Goal: Task Accomplishment & Management: Manage account settings

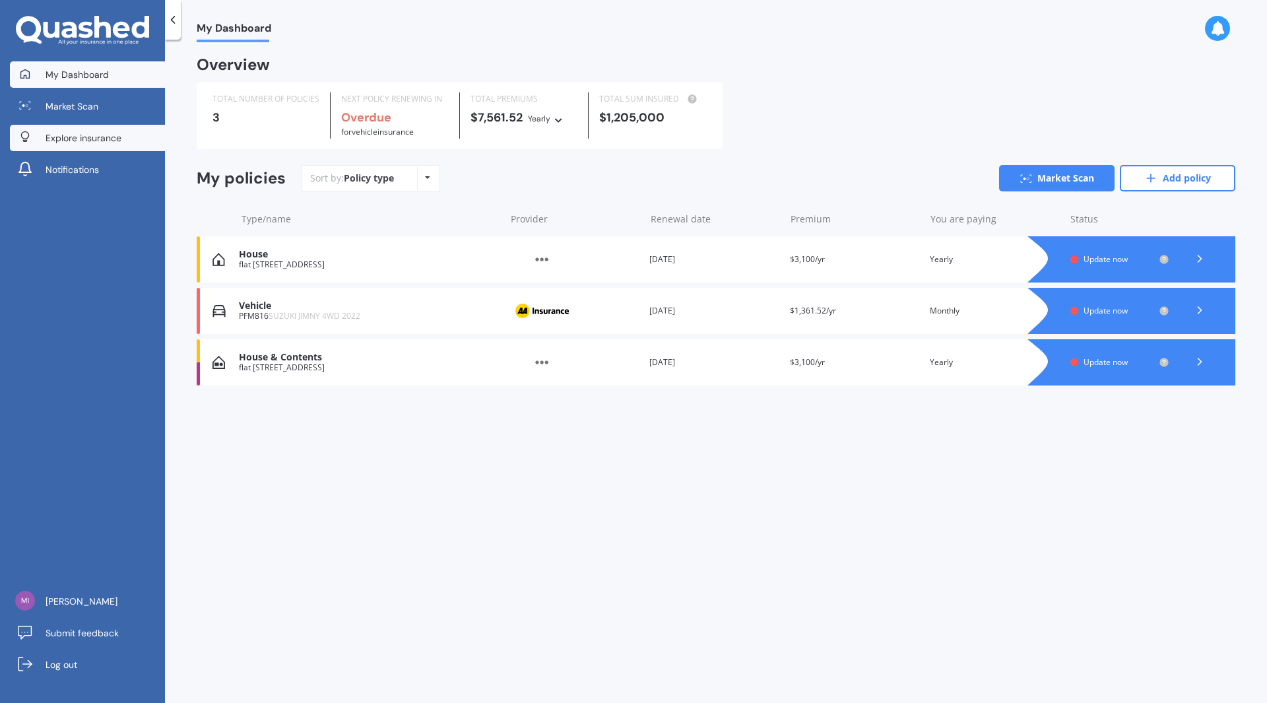
click at [100, 133] on span "Explore insurance" at bounding box center [84, 137] width 76 height 13
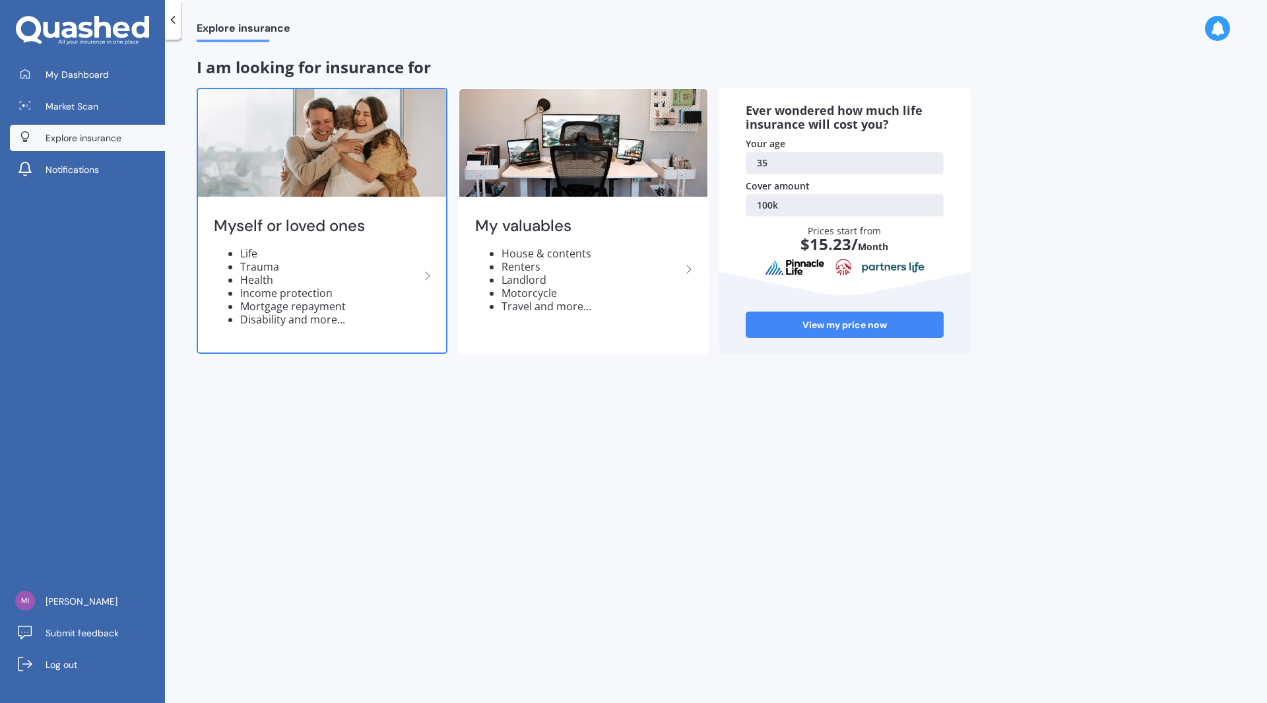
click at [313, 267] on li "Trauma" at bounding box center [330, 266] width 180 height 13
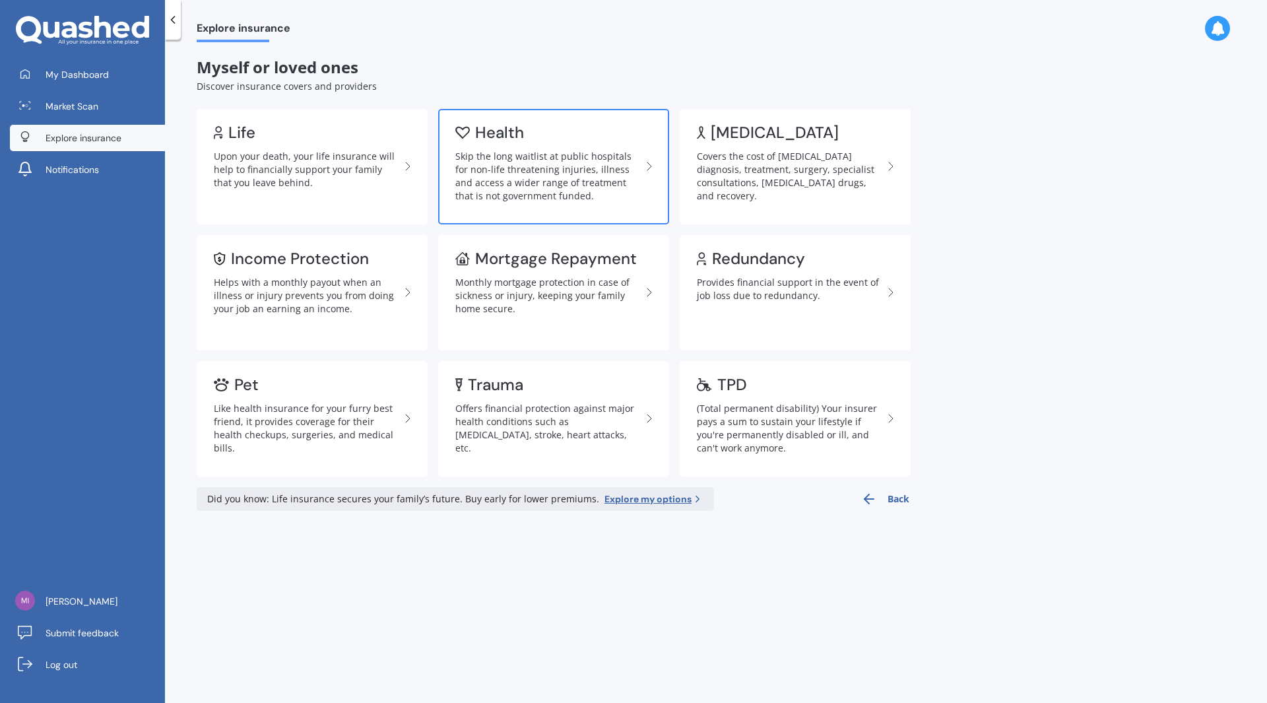
click at [532, 141] on link "Health Skip the long waitlist at public hospitals for non-life threatening inju…" at bounding box center [553, 167] width 231 height 116
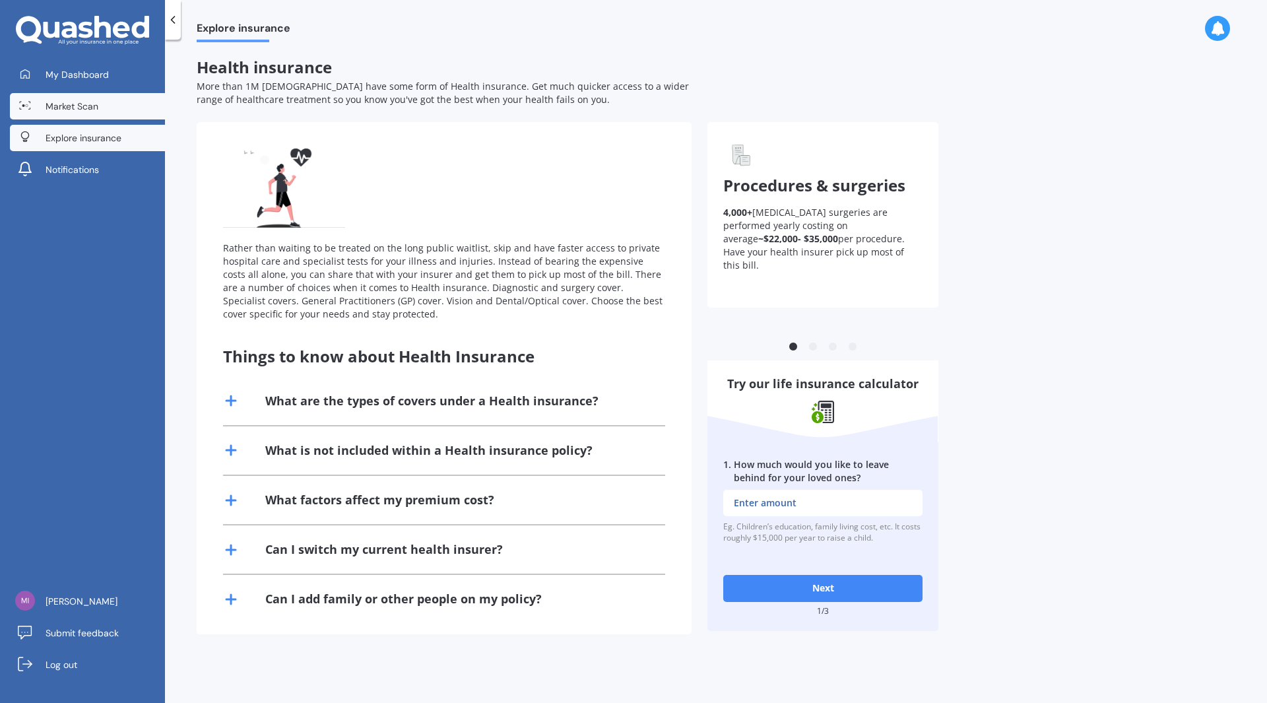
click at [63, 100] on span "Market Scan" at bounding box center [72, 106] width 53 height 13
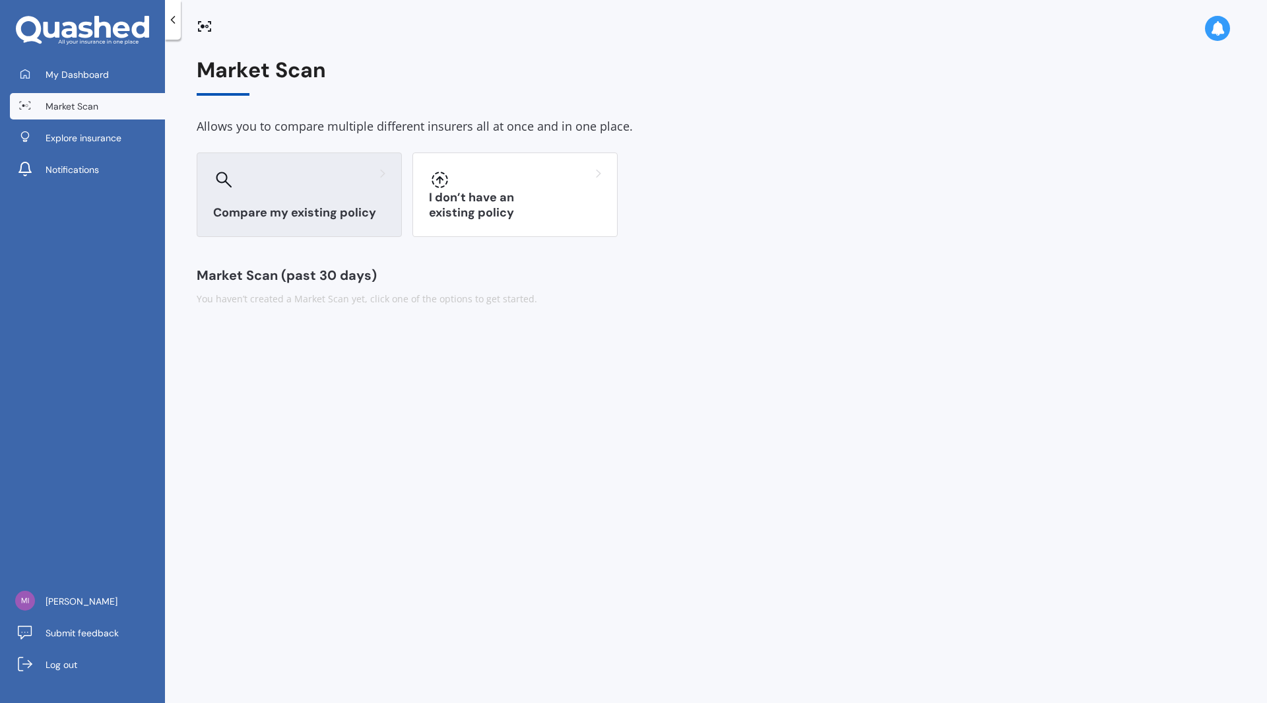
click at [263, 175] on div at bounding box center [299, 179] width 172 height 21
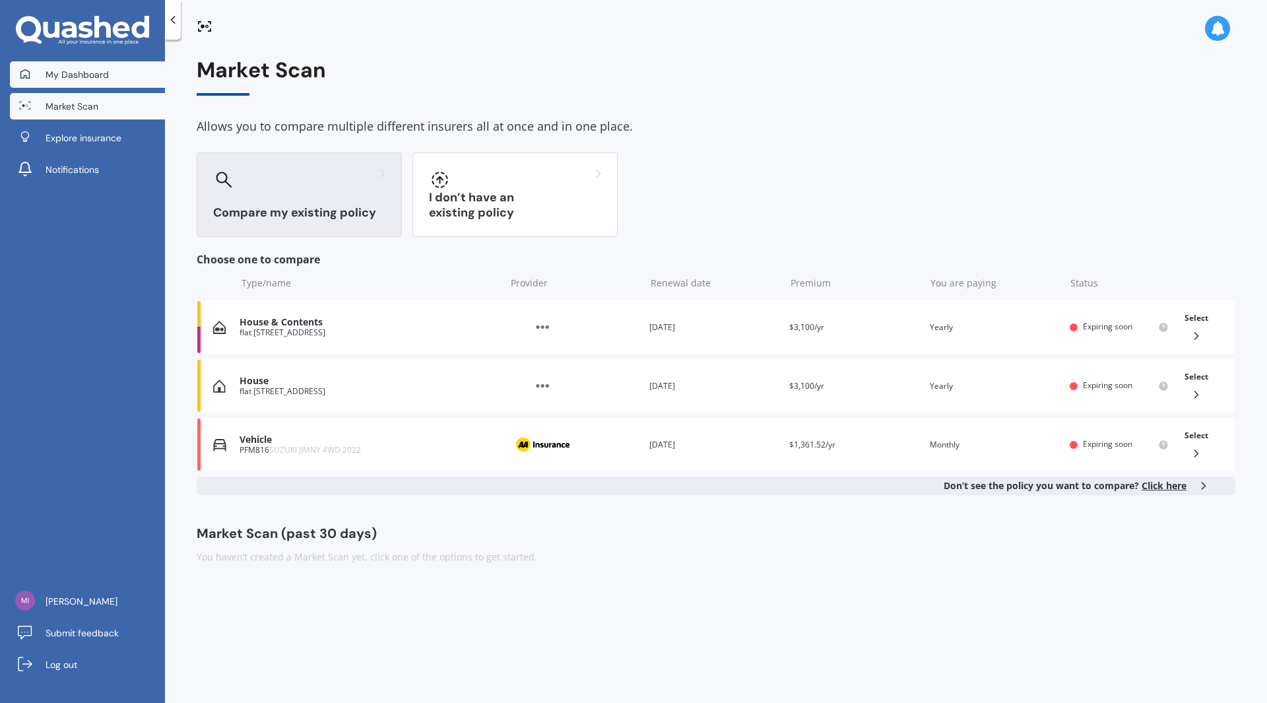
click at [30, 78] on icon at bounding box center [24, 73] width 9 height 9
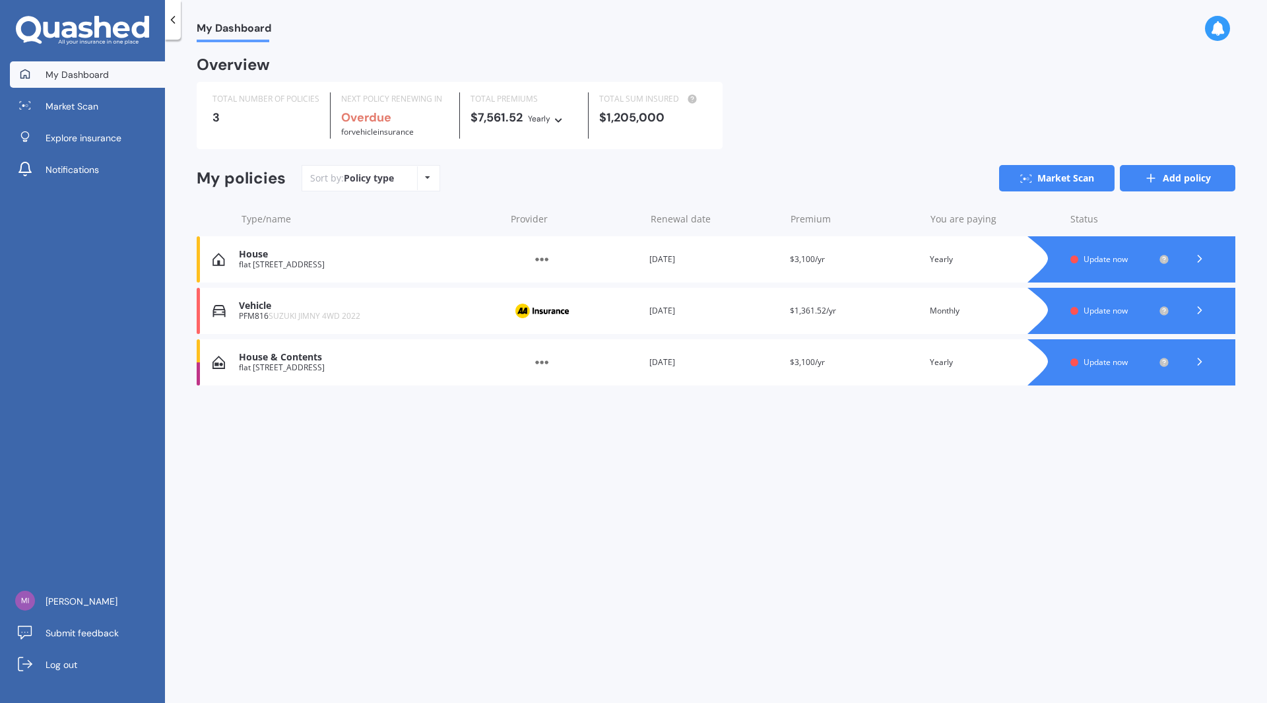
click at [1189, 185] on link "Add policy" at bounding box center [1178, 178] width 116 height 26
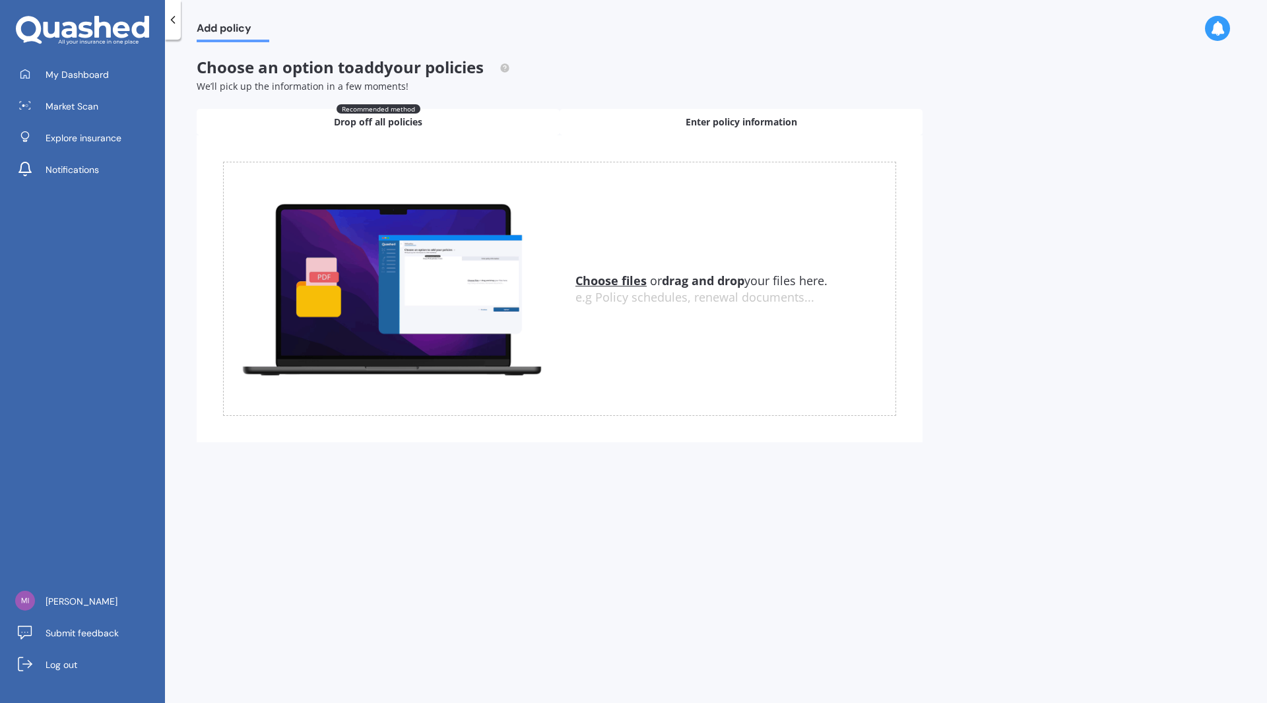
click at [785, 119] on span "Enter policy information" at bounding box center [742, 122] width 112 height 13
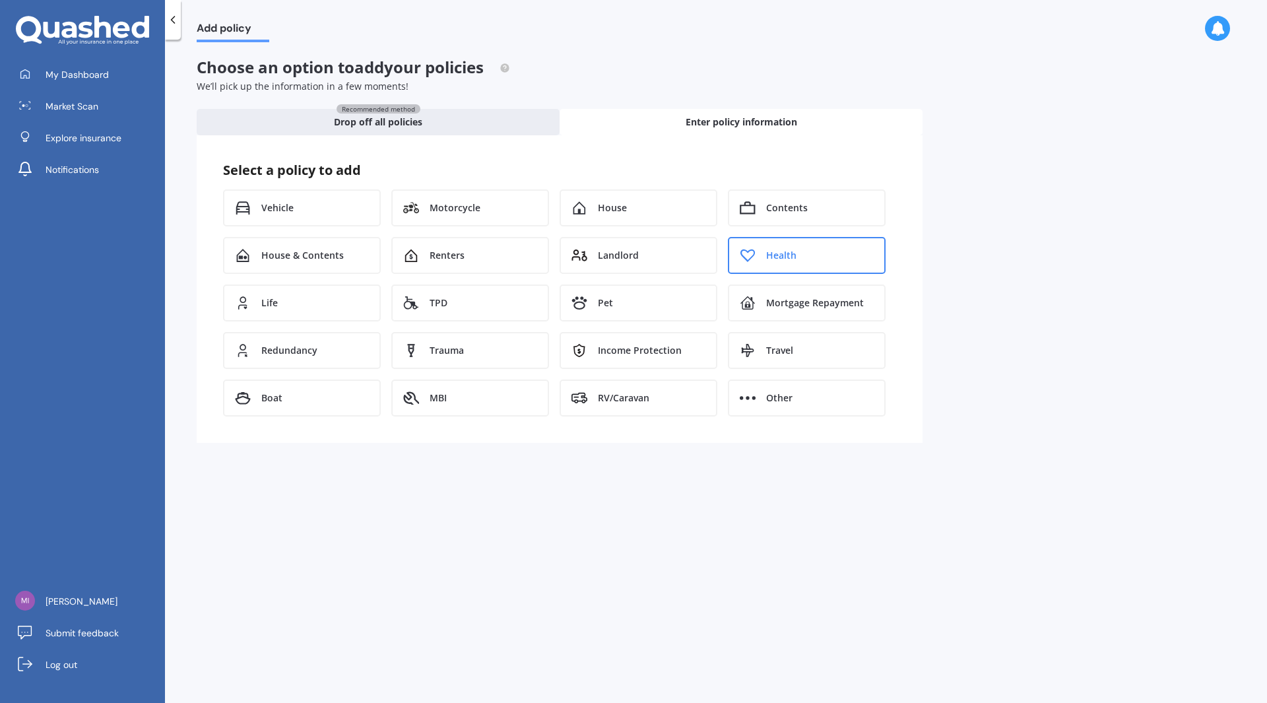
click at [779, 263] on div "Health" at bounding box center [807, 255] width 158 height 37
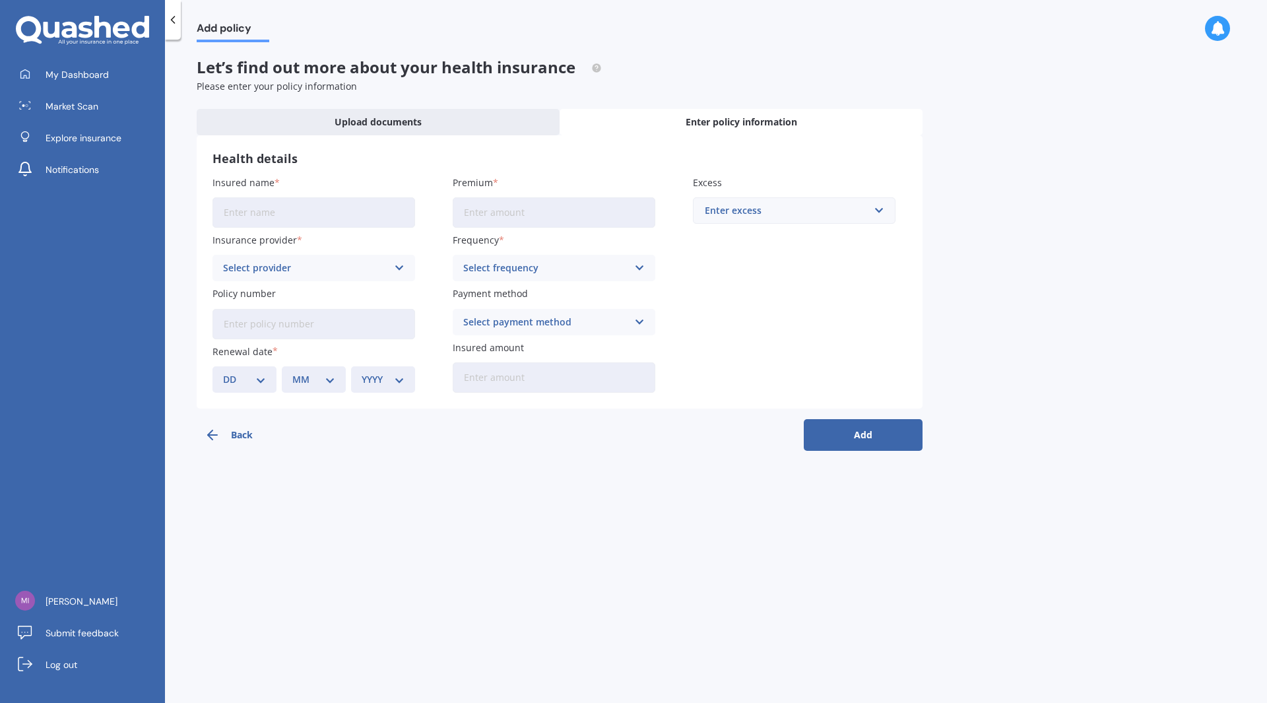
click at [313, 213] on input "Insured name" at bounding box center [314, 212] width 203 height 30
type input "Michael Mills"
click at [510, 216] on input "Premium" at bounding box center [554, 212] width 203 height 30
click at [354, 273] on div "Select provider" at bounding box center [305, 268] width 164 height 15
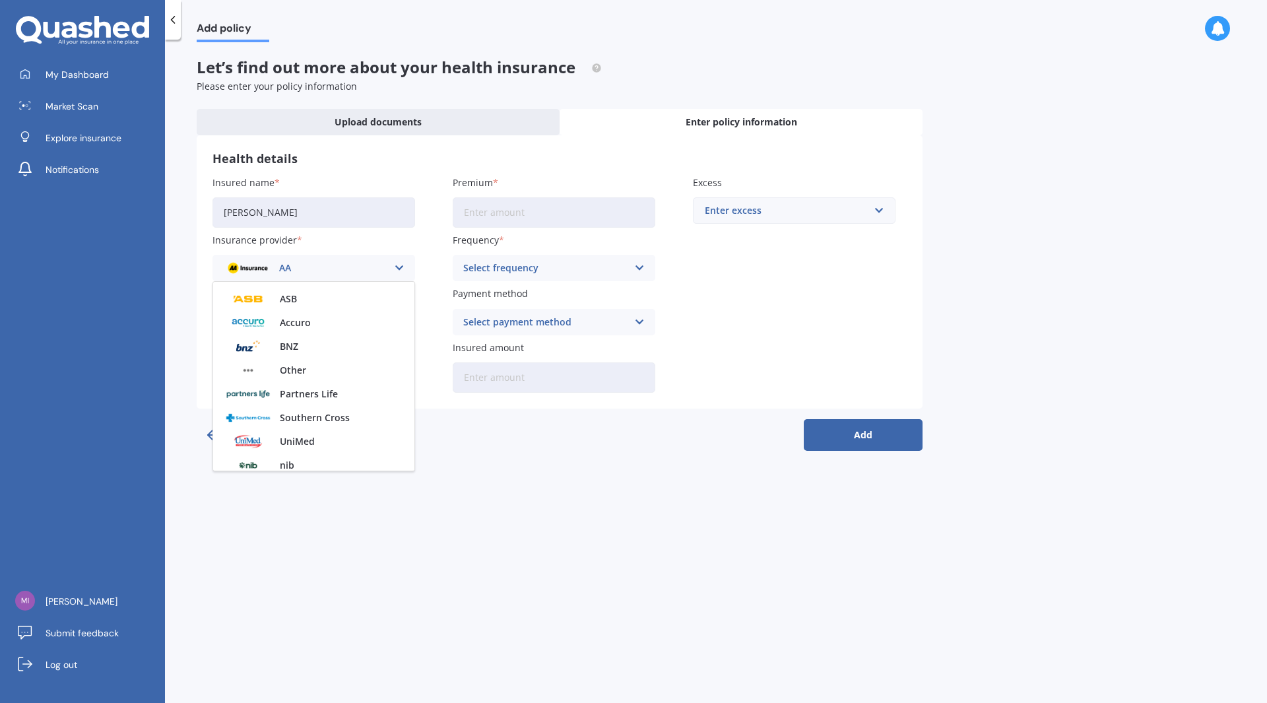
scroll to position [73, 0]
click at [304, 458] on div "nib" at bounding box center [313, 459] width 201 height 24
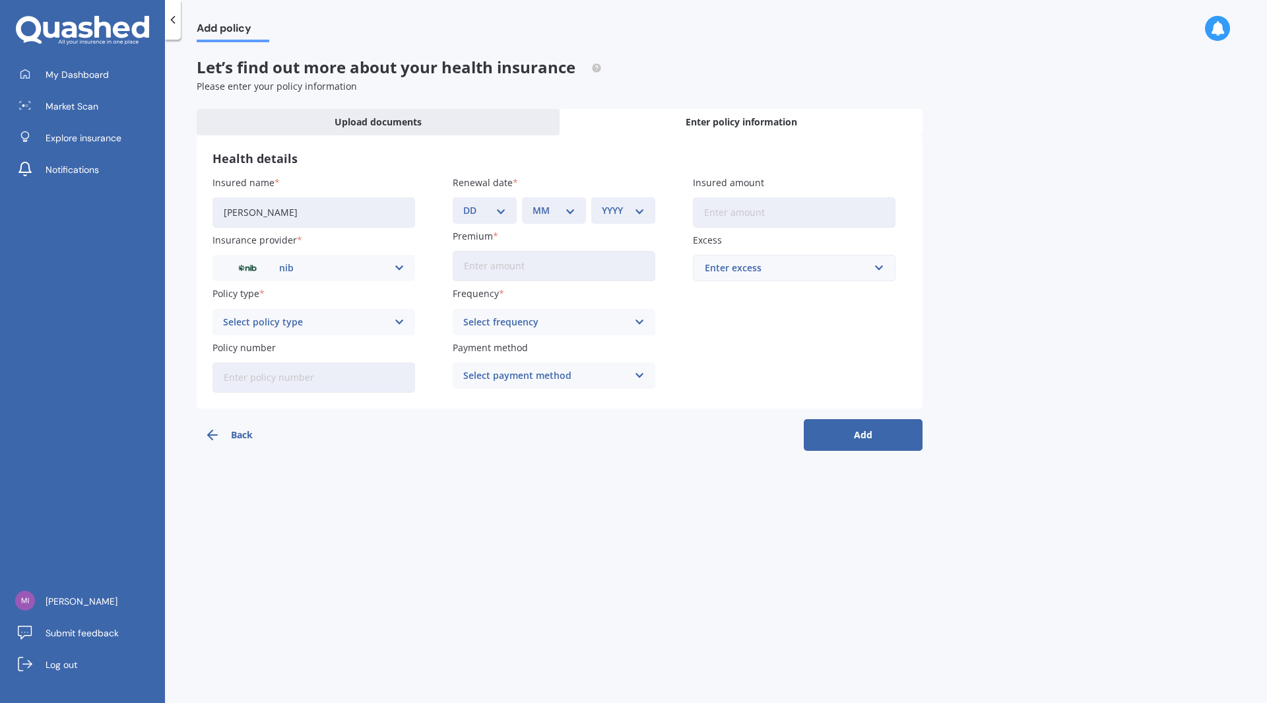
click at [368, 329] on div "Select policy type" at bounding box center [305, 322] width 164 height 15
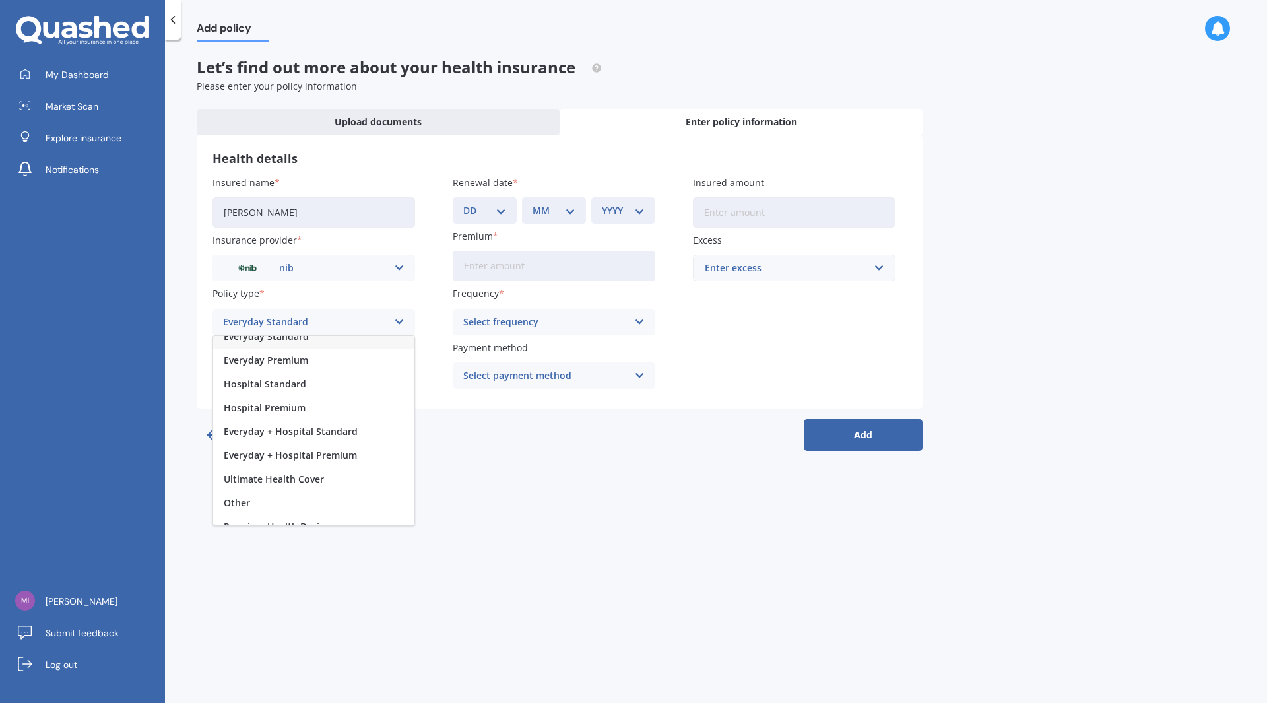
scroll to position [25, 0]
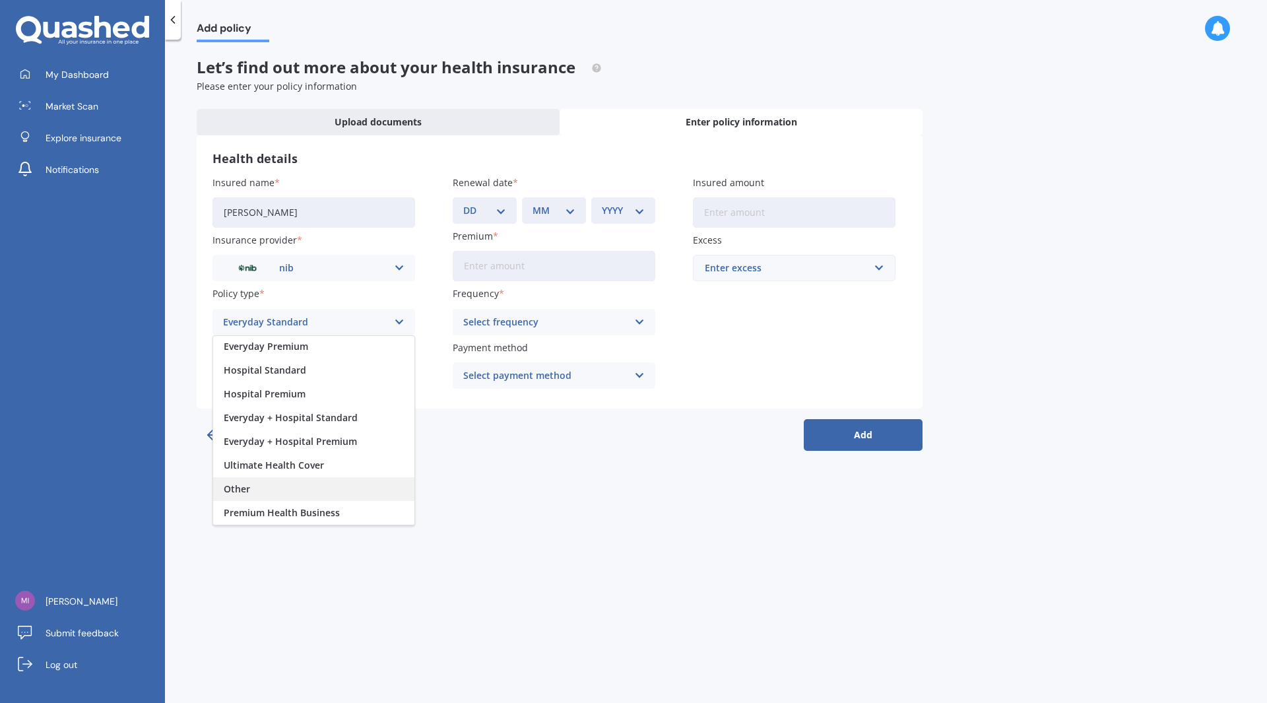
click at [265, 486] on div "Other" at bounding box center [313, 489] width 201 height 24
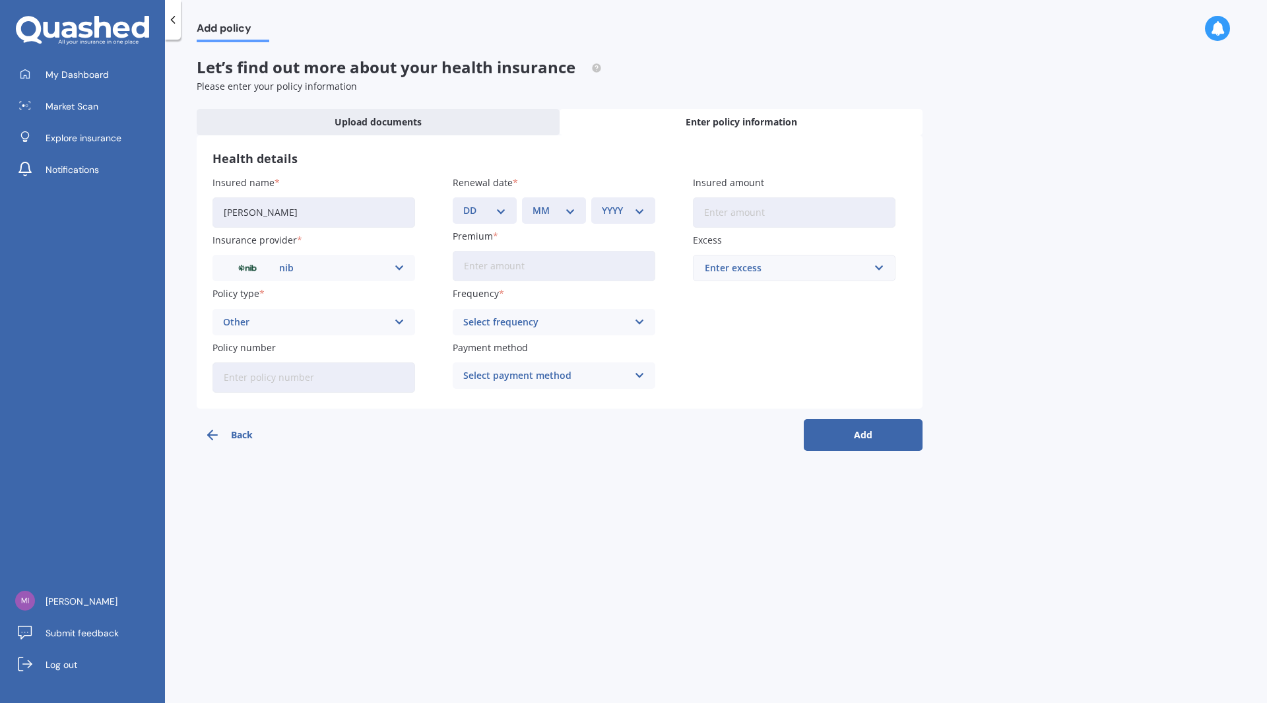
click at [328, 377] on input "Policy number" at bounding box center [314, 377] width 203 height 30
paste input "00356912"
type input "00356912"
click at [551, 327] on div "Select frequency" at bounding box center [545, 322] width 164 height 15
click at [498, 354] on div "Yearly" at bounding box center [553, 348] width 201 height 24
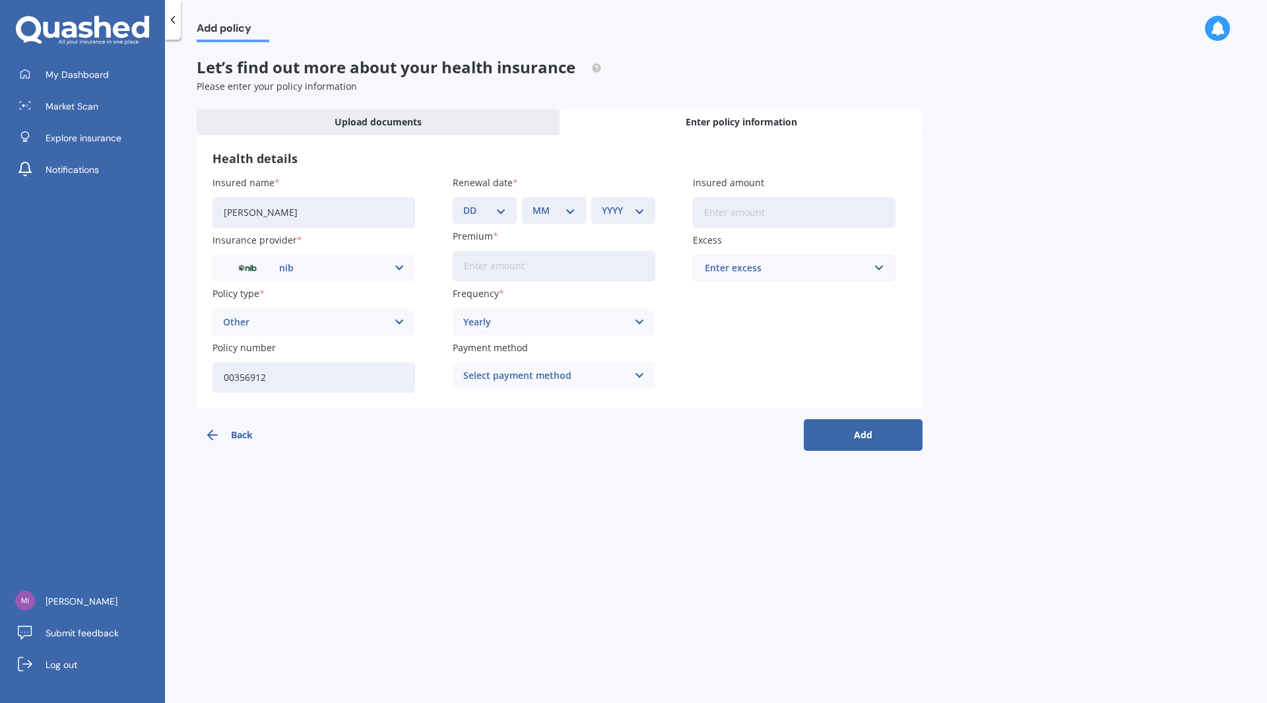
click at [558, 376] on div "Select payment method" at bounding box center [545, 375] width 164 height 15
click at [562, 404] on span "Direct debit - bank account" at bounding box center [525, 401] width 123 height 9
click at [762, 273] on div "Enter excess" at bounding box center [786, 268] width 163 height 15
click at [729, 371] on span "$1,000" at bounding box center [718, 366] width 29 height 9
click at [541, 277] on input "Premium" at bounding box center [554, 266] width 203 height 30
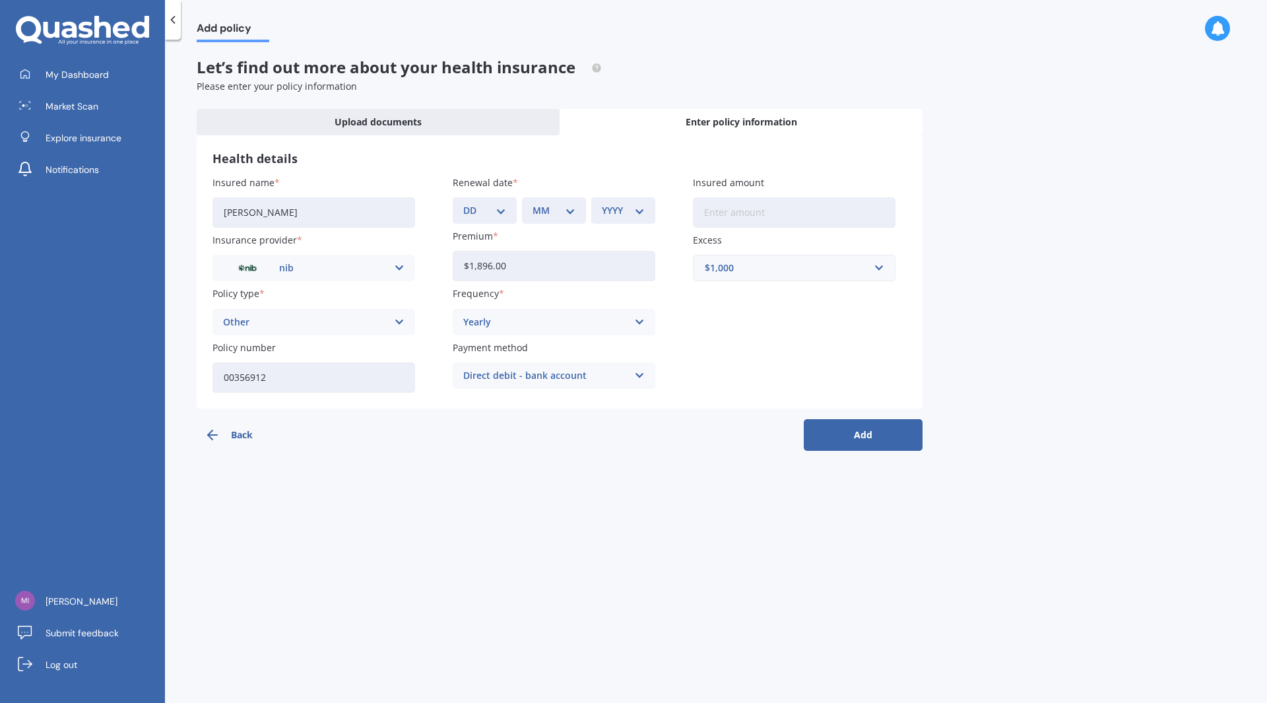
type input "$1,896.00"
click at [814, 319] on div "Insured name Michael Mills Insurance provider nib AA AIA AMP ASB Accuro BNZ Oth…" at bounding box center [560, 284] width 694 height 217
click at [875, 436] on button "Add" at bounding box center [863, 435] width 119 height 32
click at [495, 206] on select "DD 01 02 03 04 05 06 07 08 09 10 11 12 13 14 15 16 17 18 19 20 21 22 23 24 25 2…" at bounding box center [493, 210] width 38 height 15
select select "28"
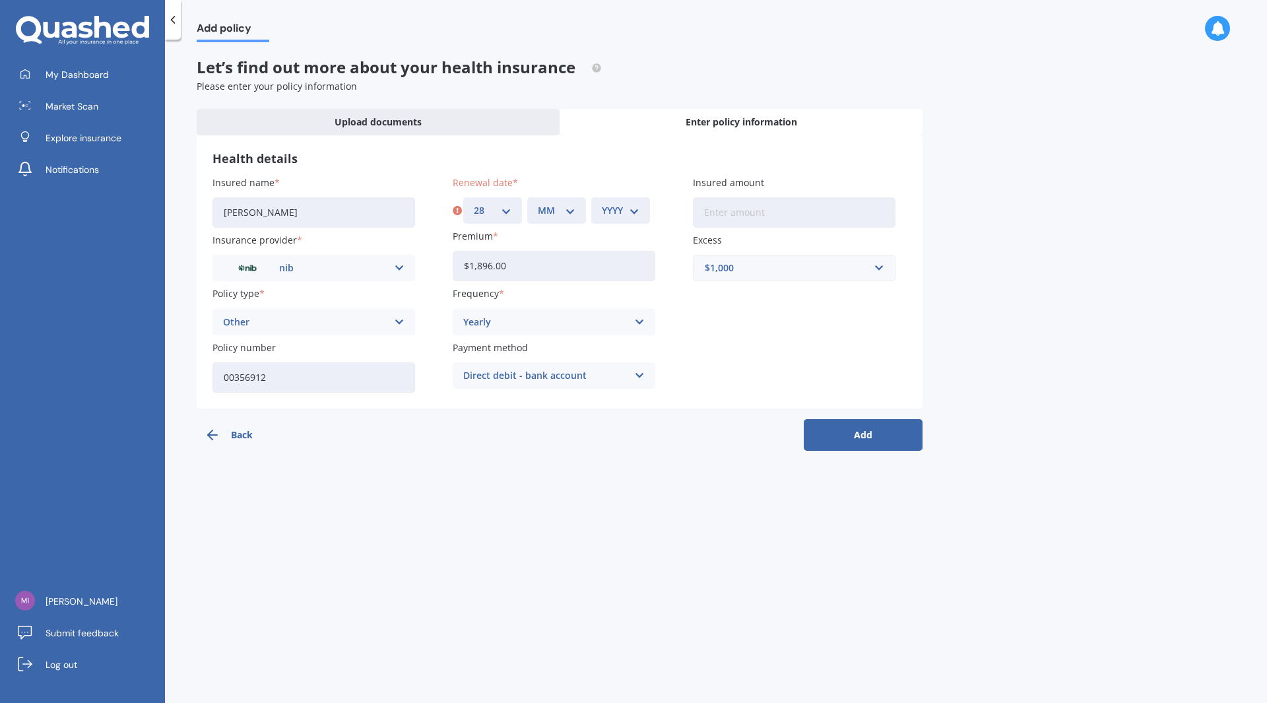
click at [474, 203] on select "DD 01 02 03 04 05 06 07 08 09 10 11 12 13 14 15 16 17 18 19 20 21 22 23 24 25 2…" at bounding box center [493, 210] width 38 height 15
click at [567, 217] on select "MM 01 02 03 04 05 06 07 08 09 10 11 12" at bounding box center [557, 210] width 38 height 15
select select "11"
click at [538, 203] on select "MM 01 02 03 04 05 06 07 08 09 10 11 12" at bounding box center [557, 210] width 38 height 15
click at [629, 216] on select "YYYY 2027 2026 2025 2024 2023 2022 2021 2020 2019 2018 2017 2016 2015 2014 2013…" at bounding box center [621, 210] width 38 height 15
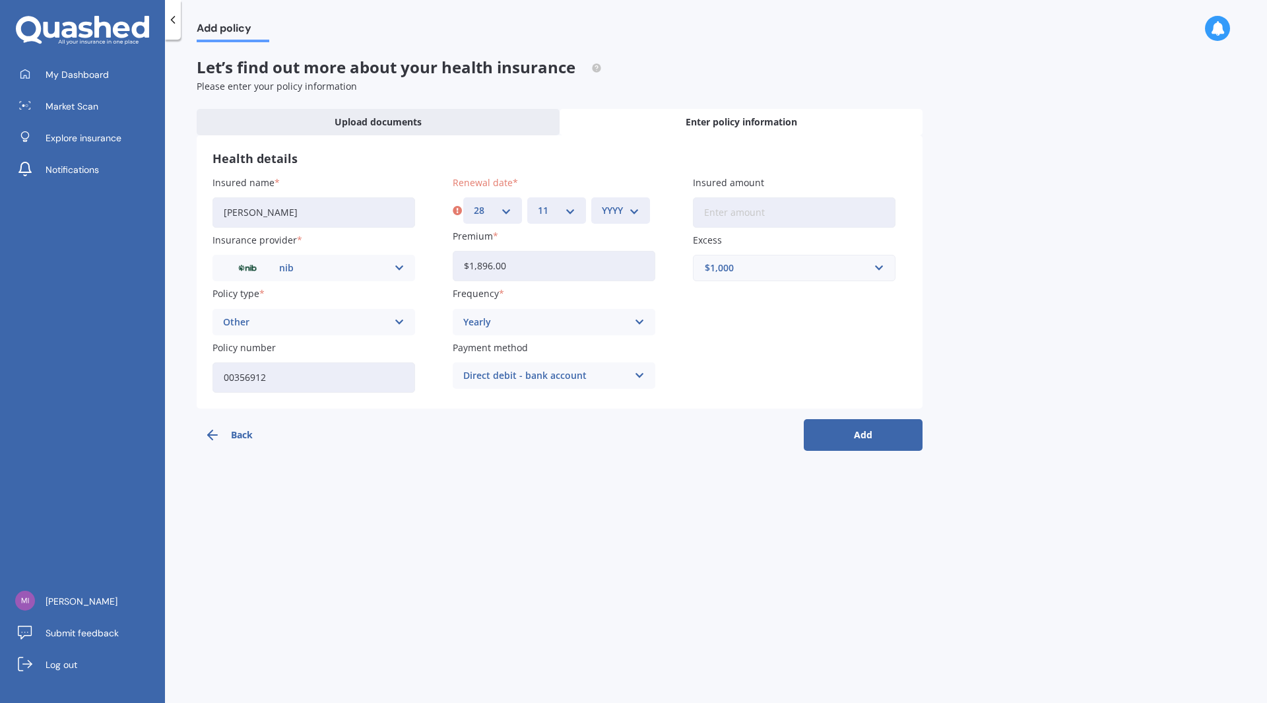
select select "2025"
click at [602, 203] on select "YYYY 2027 2026 2025 2024 2023 2022 2021 2020 2019 2018 2017 2016 2015 2014 2013…" at bounding box center [621, 210] width 38 height 15
click at [871, 437] on button "Add" at bounding box center [863, 435] width 119 height 32
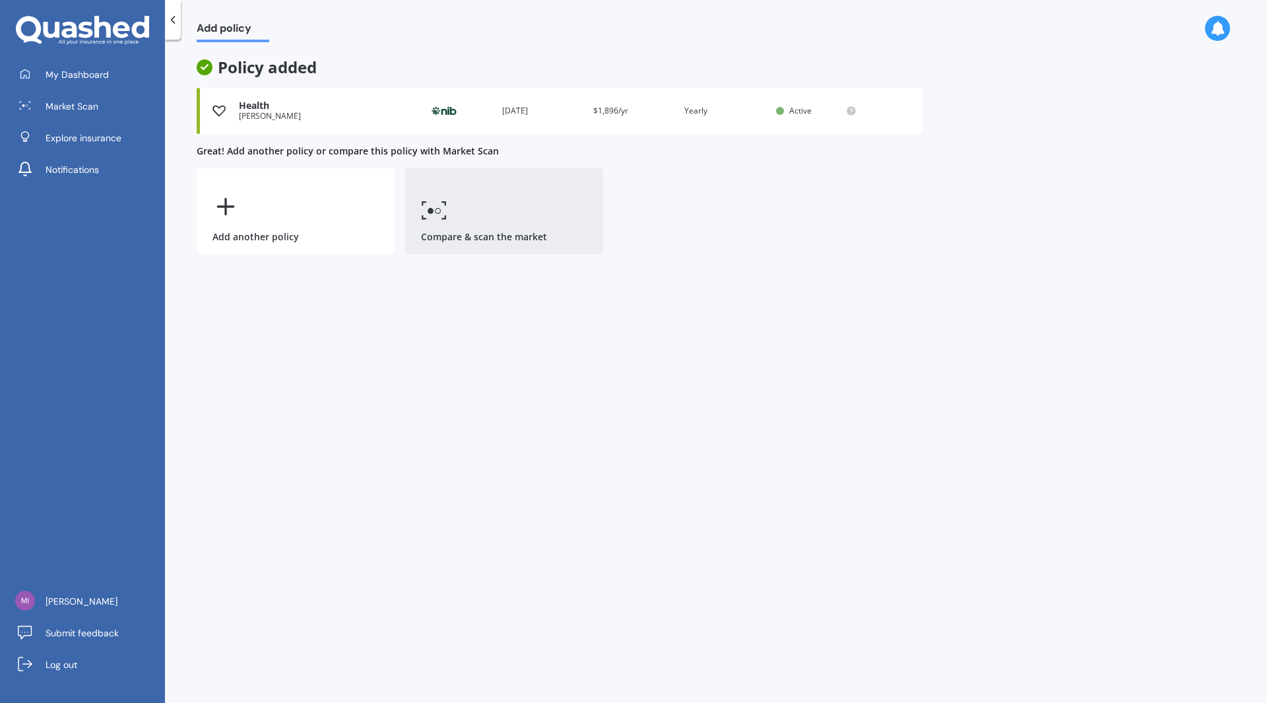
click at [488, 236] on link "Compare & scan the market" at bounding box center [504, 211] width 198 height 86
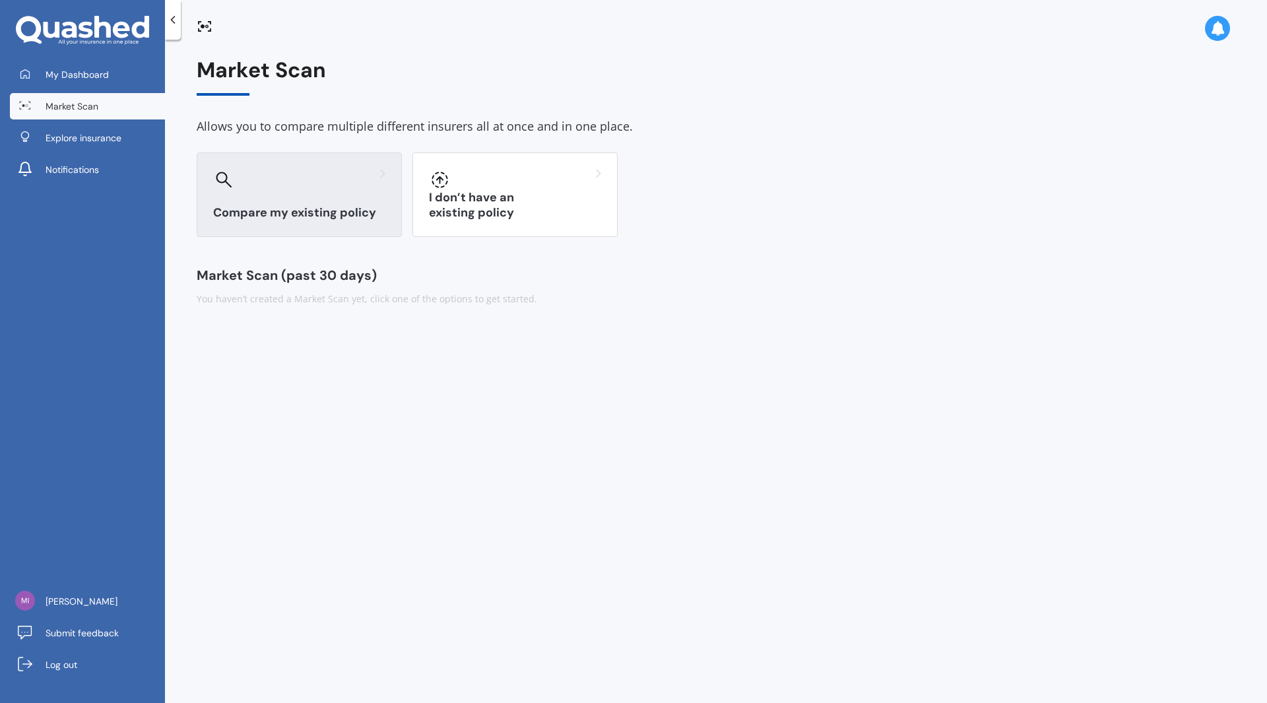
click at [327, 207] on h3 "Compare my existing policy" at bounding box center [299, 212] width 172 height 15
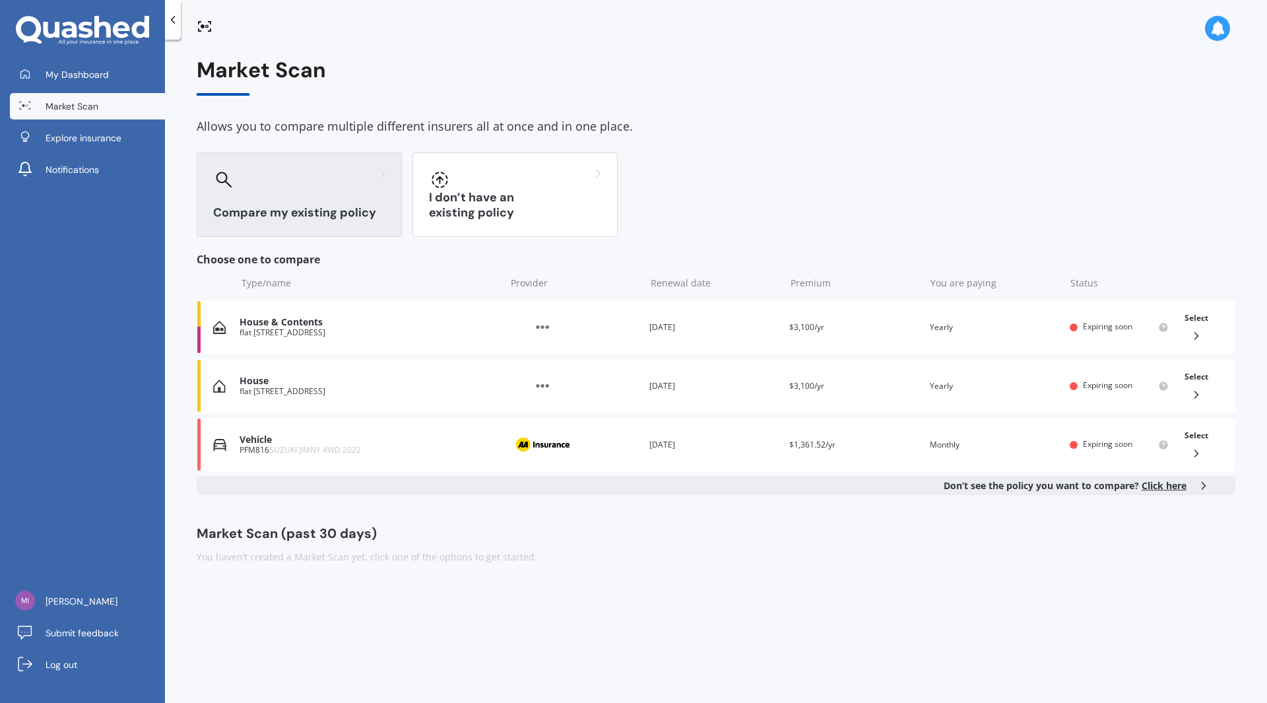
click at [1157, 488] on span "Click here" at bounding box center [1164, 485] width 45 height 13
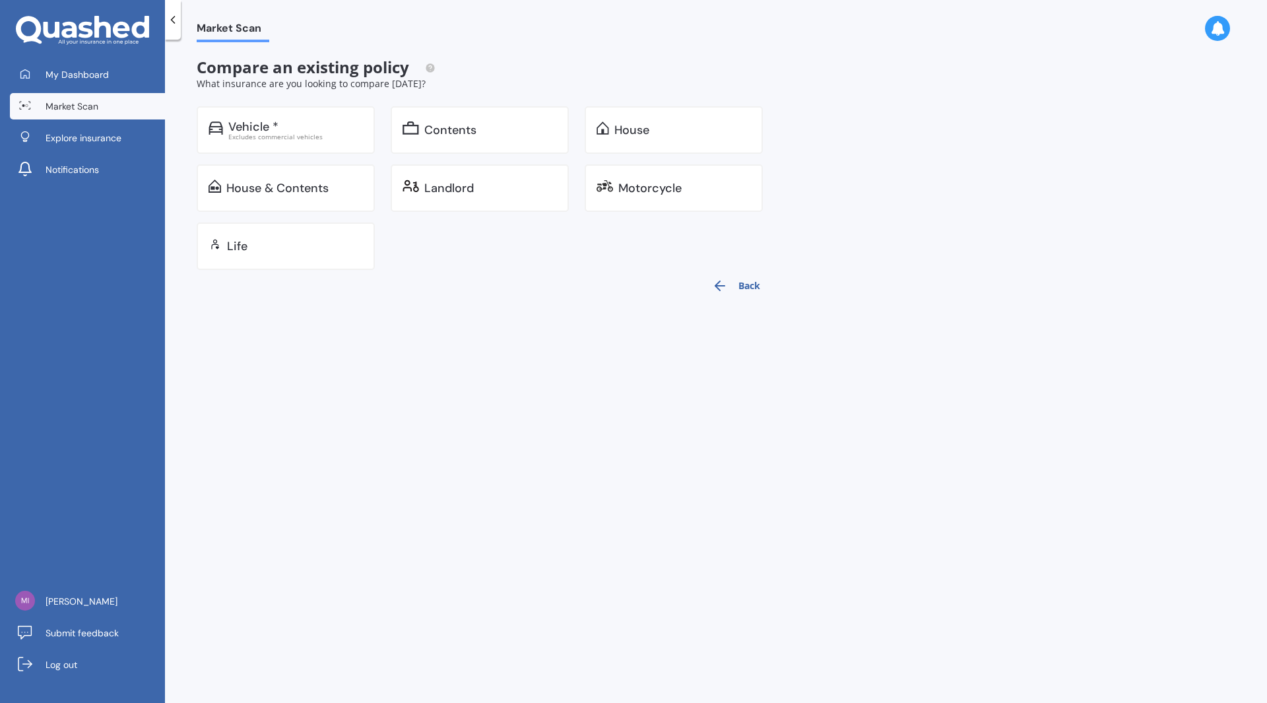
click at [751, 288] on button "Back" at bounding box center [736, 286] width 64 height 32
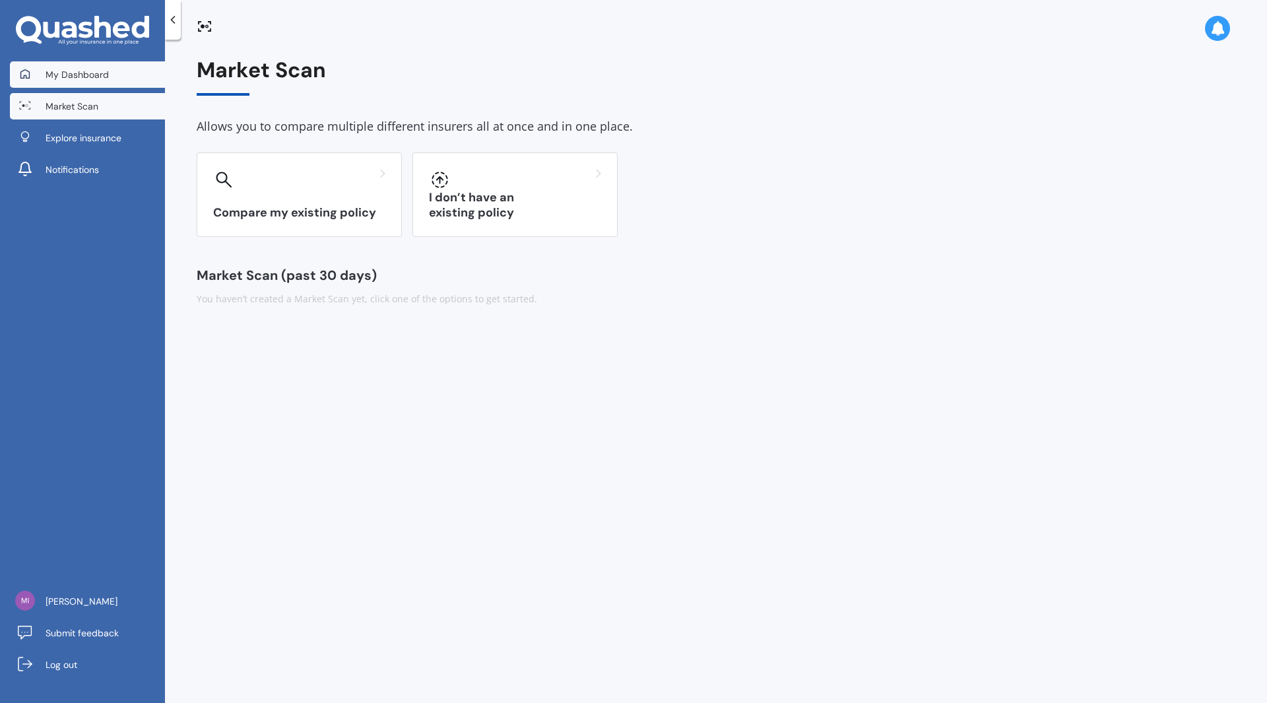
click at [98, 78] on span "My Dashboard" at bounding box center [77, 74] width 63 height 13
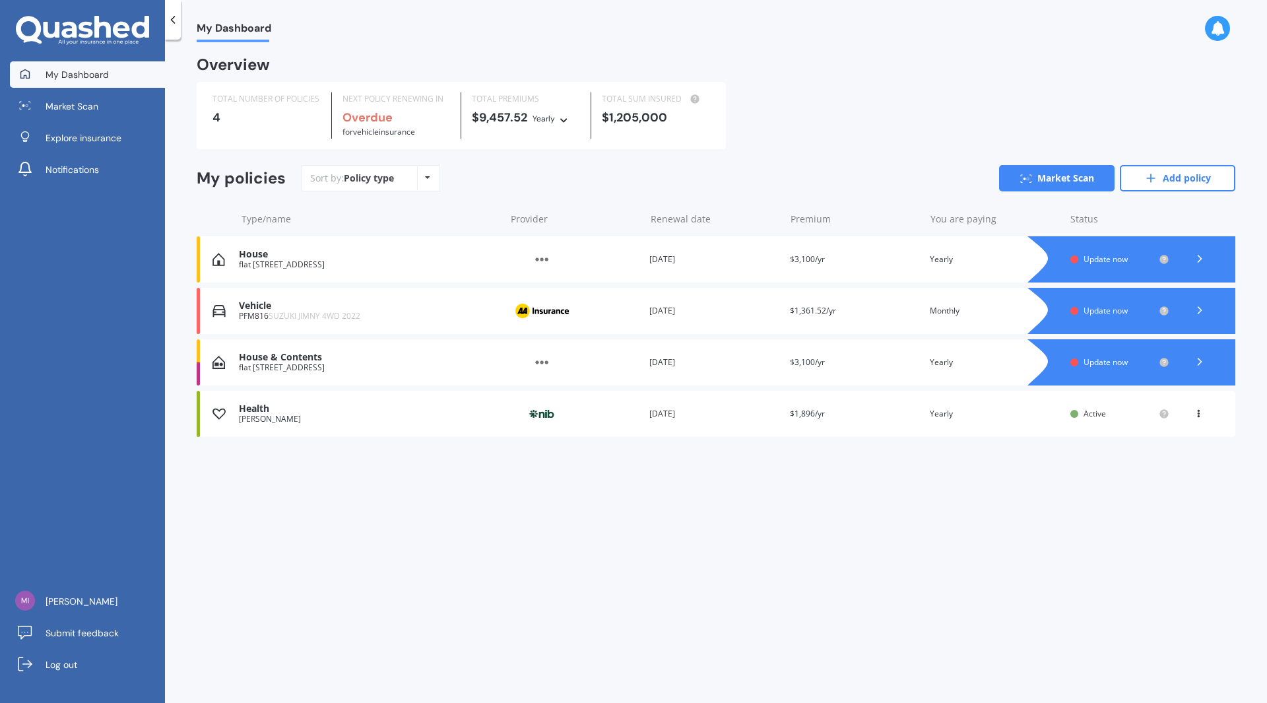
click at [1201, 415] on icon at bounding box center [1198, 411] width 9 height 8
click at [826, 518] on div "My Dashboard Overview TOTAL NUMBER OF POLICIES 4 NEXT POLICY RENEWING IN Overdu…" at bounding box center [716, 373] width 1102 height 663
click at [276, 413] on div "Health" at bounding box center [368, 408] width 259 height 11
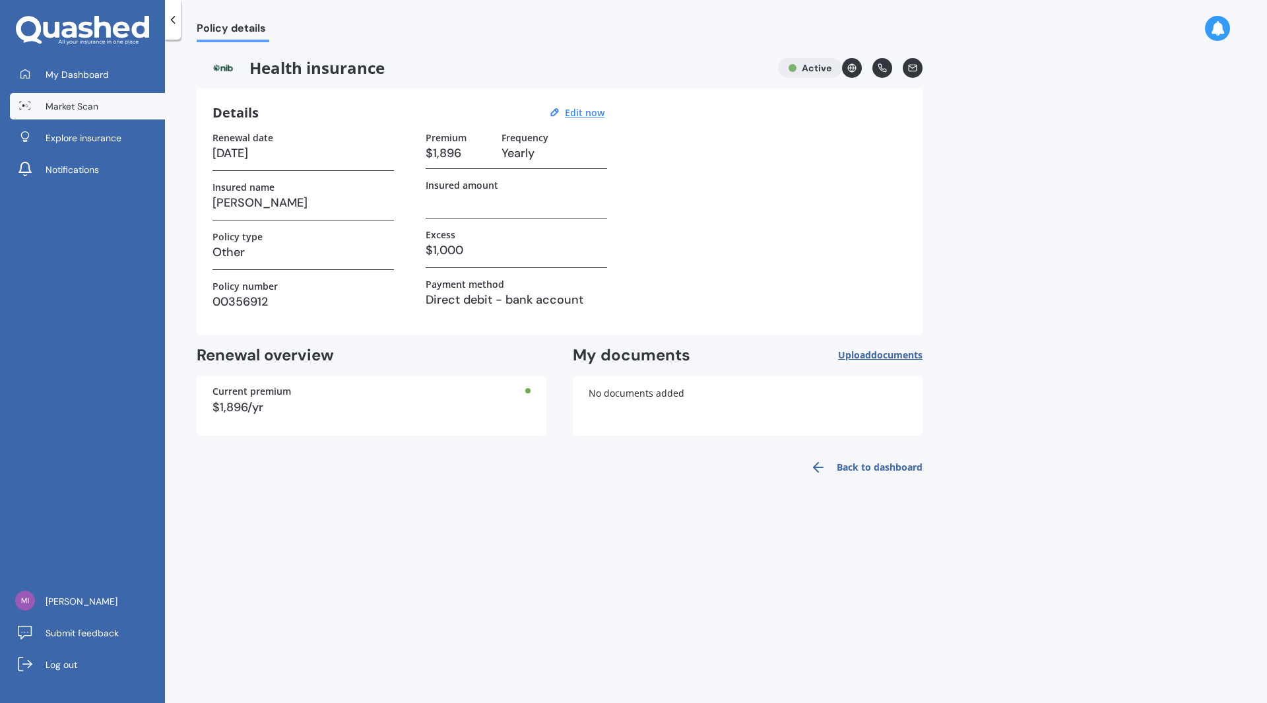
click at [103, 111] on link "Market Scan" at bounding box center [87, 106] width 155 height 26
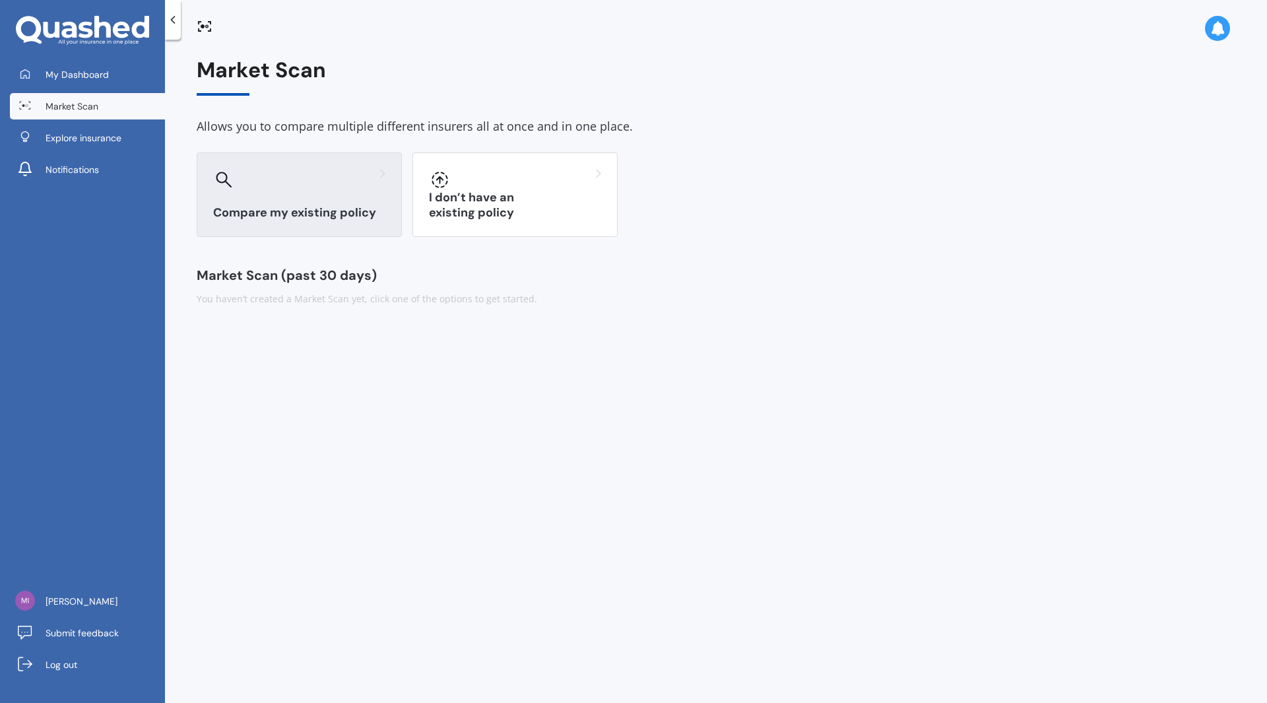
click at [333, 201] on div "Compare my existing policy" at bounding box center [299, 194] width 205 height 84
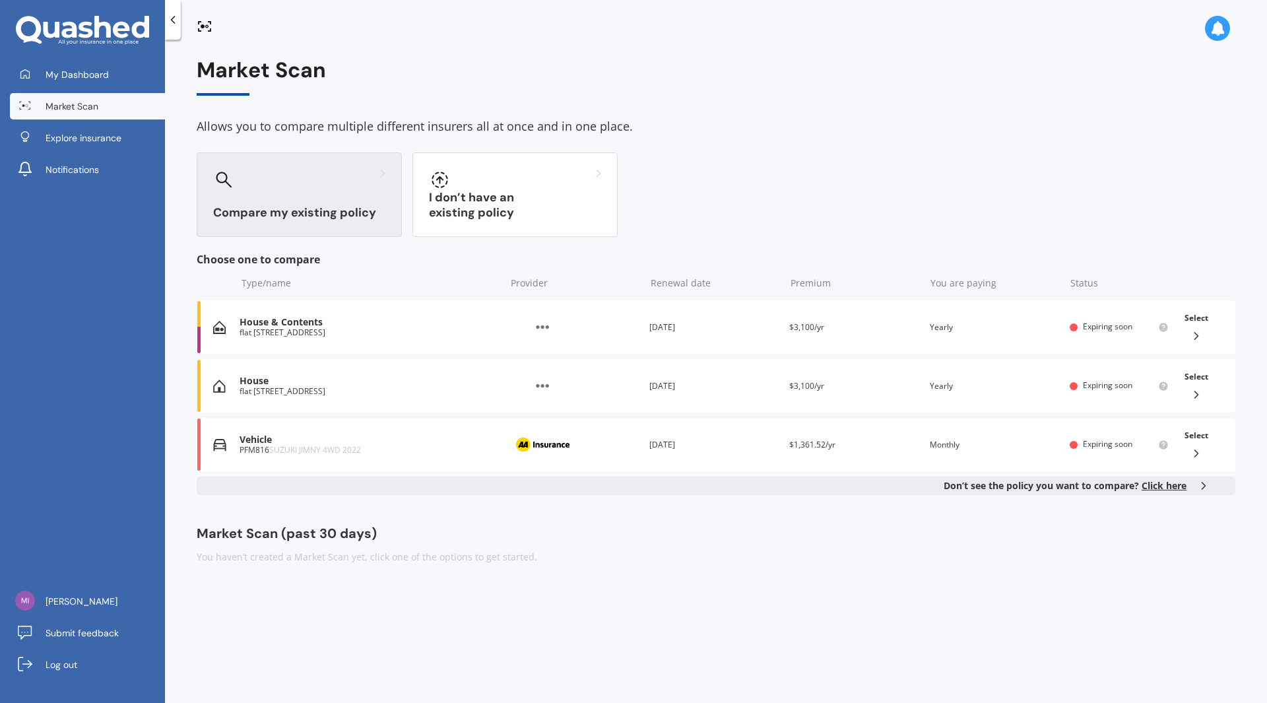
click at [1176, 489] on span "Click here" at bounding box center [1164, 485] width 45 height 13
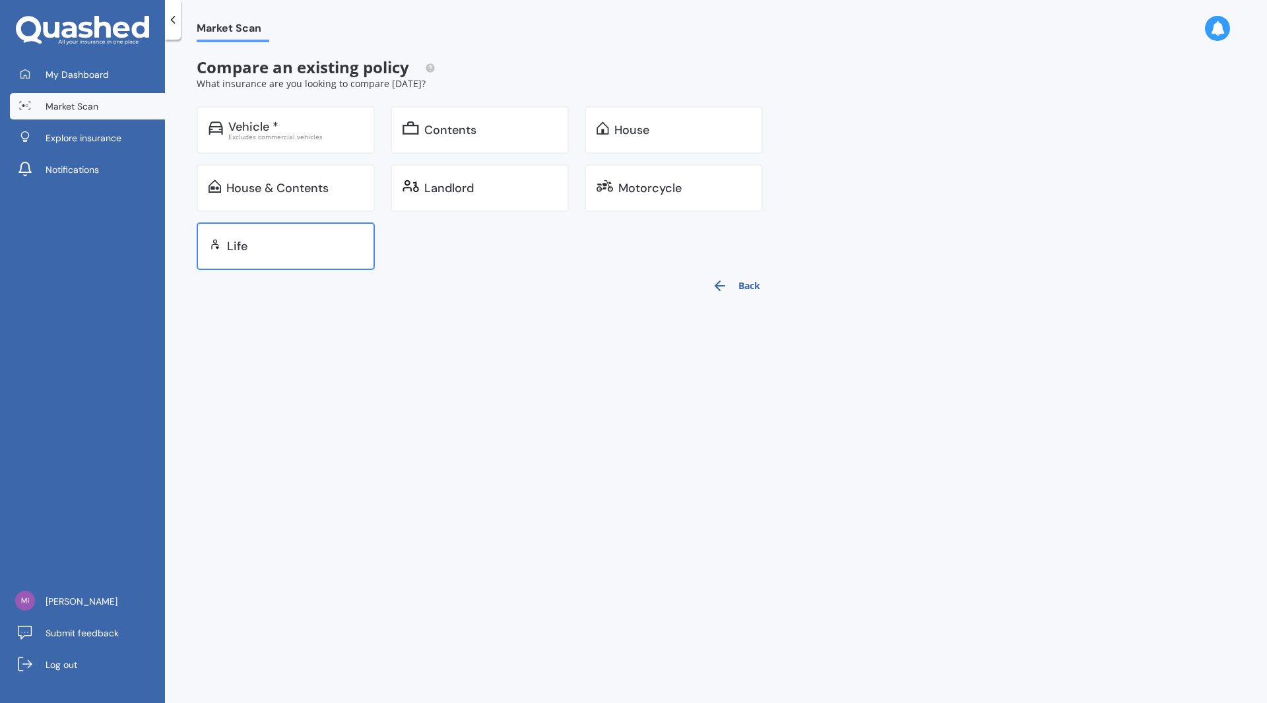
click at [312, 240] on div "Life" at bounding box center [295, 246] width 136 height 13
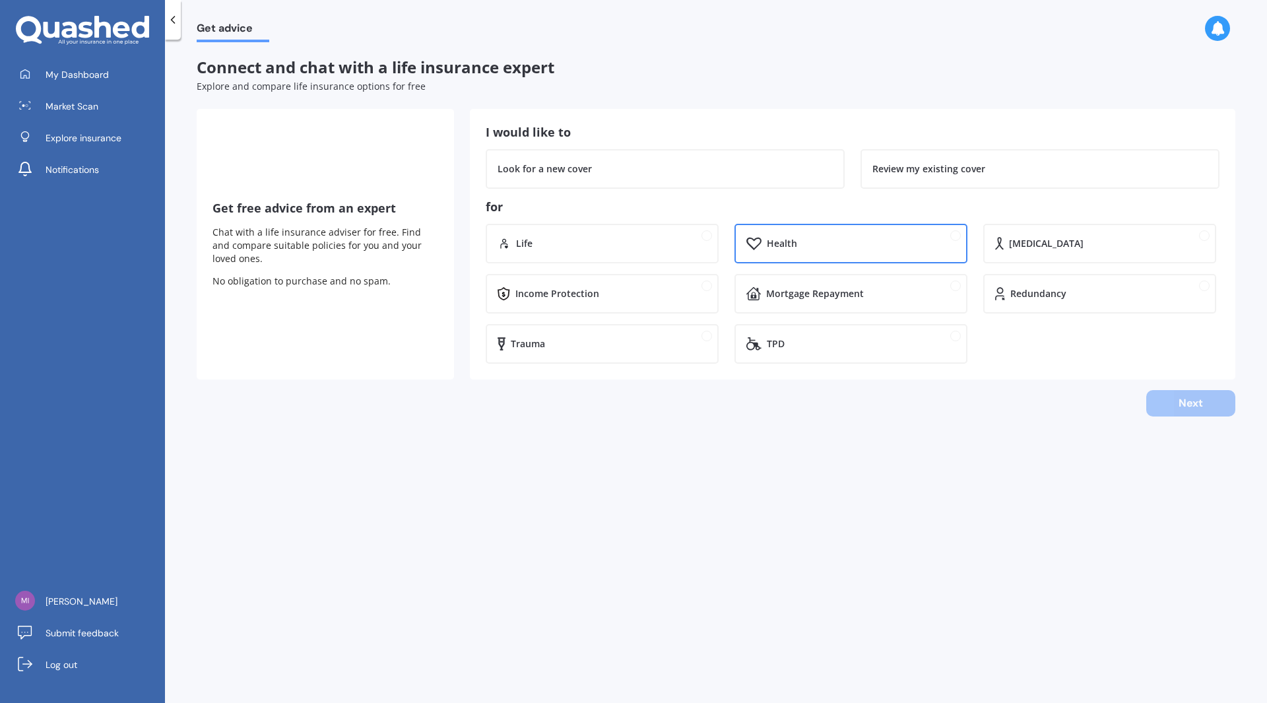
click at [804, 249] on div "Health" at bounding box center [861, 243] width 189 height 13
click at [904, 171] on div "Review my existing cover" at bounding box center [929, 168] width 113 height 13
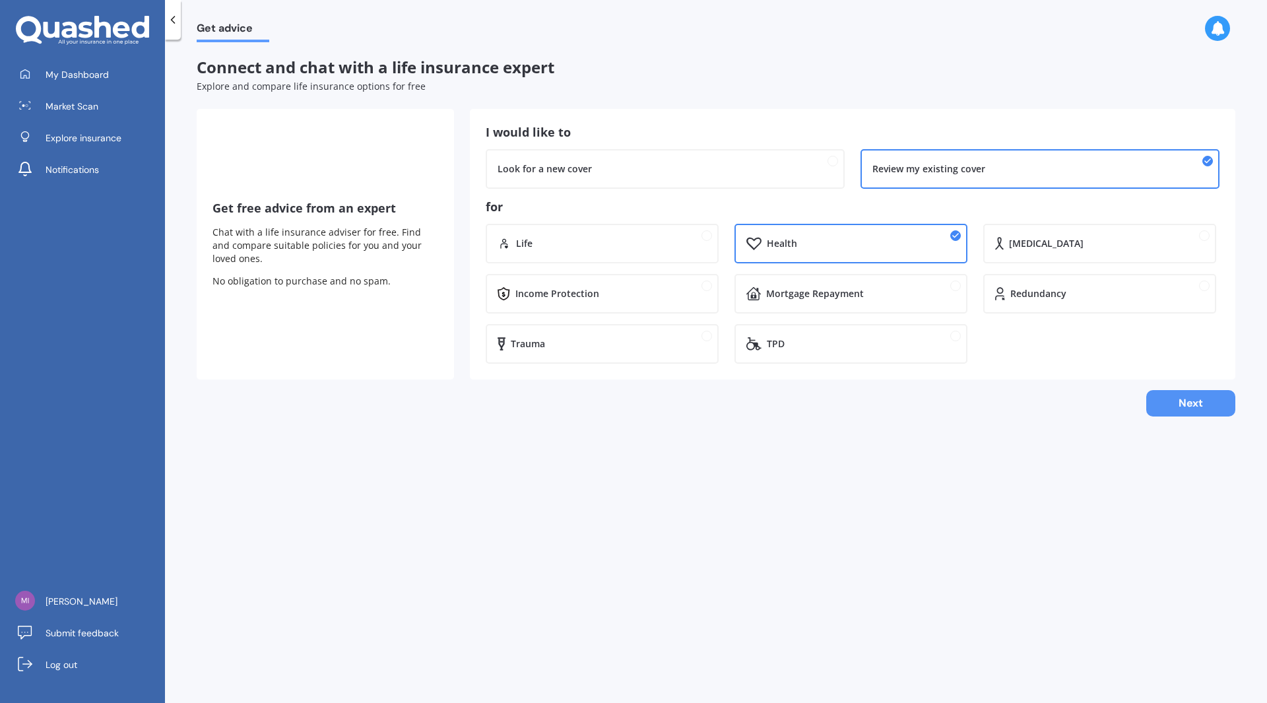
click at [1185, 404] on button "Next" at bounding box center [1191, 403] width 89 height 26
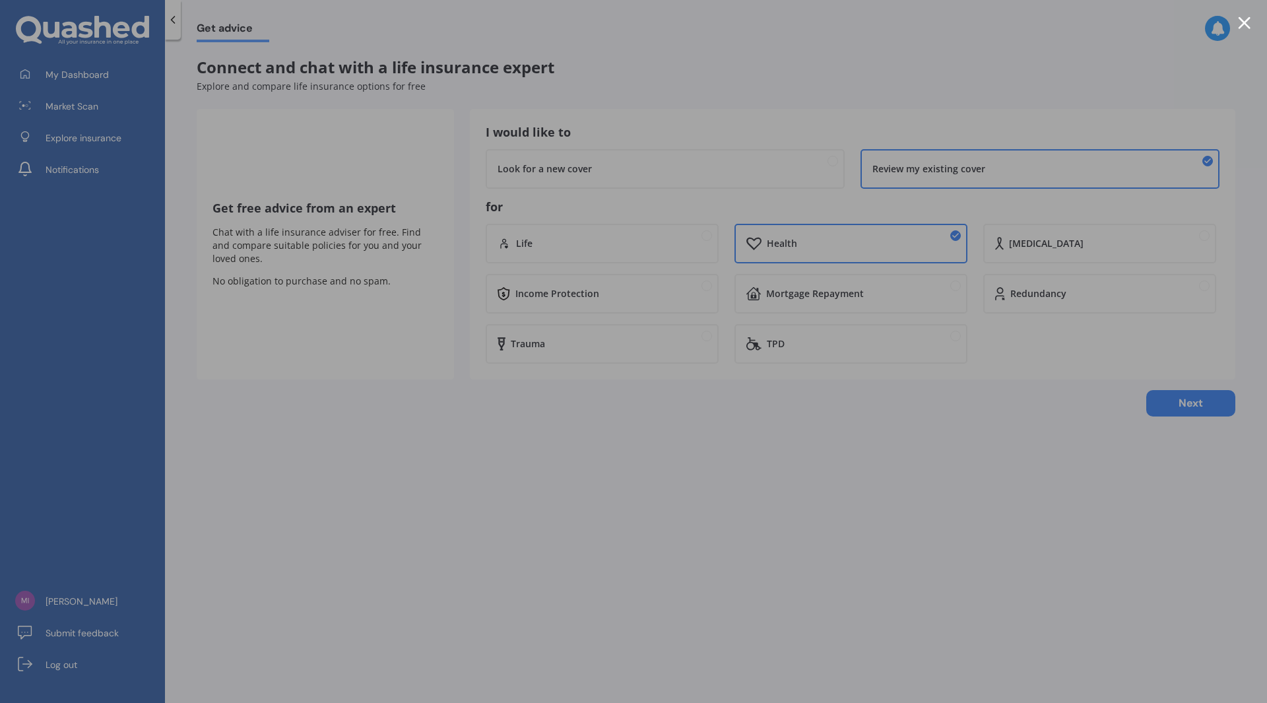
click at [1243, 22] on div at bounding box center [1244, 23] width 13 height 13
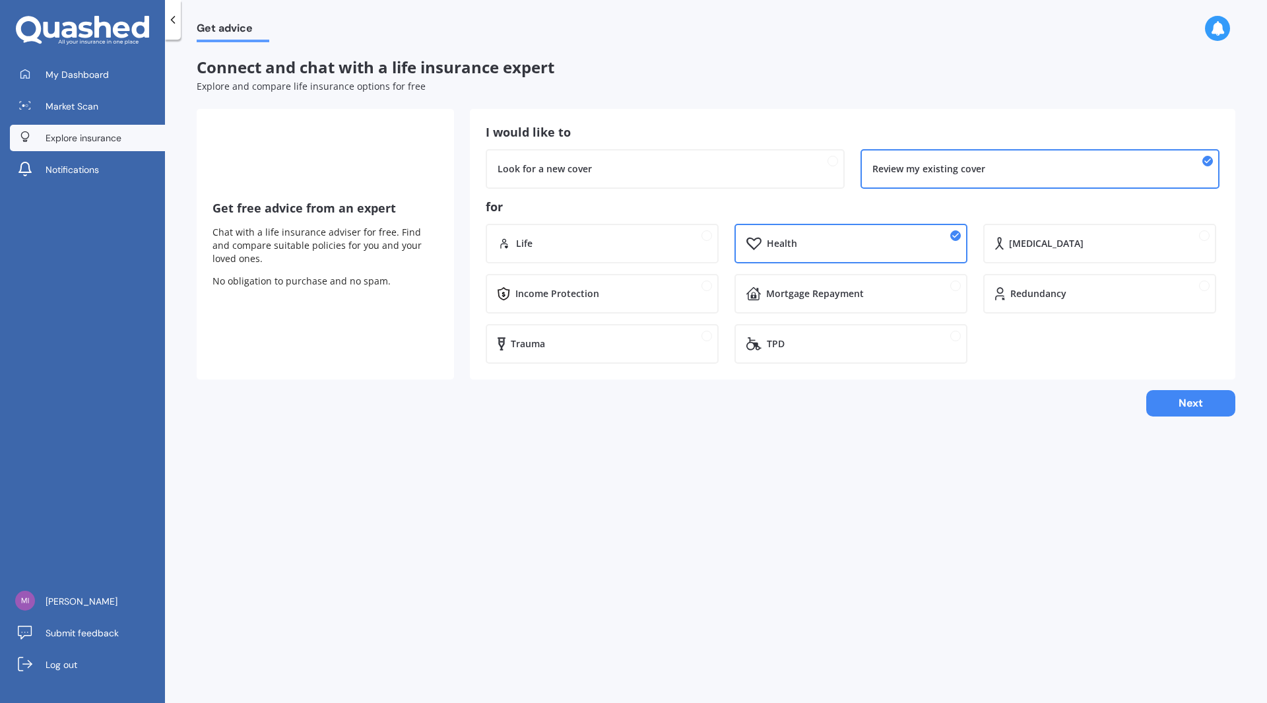
click at [84, 136] on span "Explore insurance" at bounding box center [84, 137] width 76 height 13
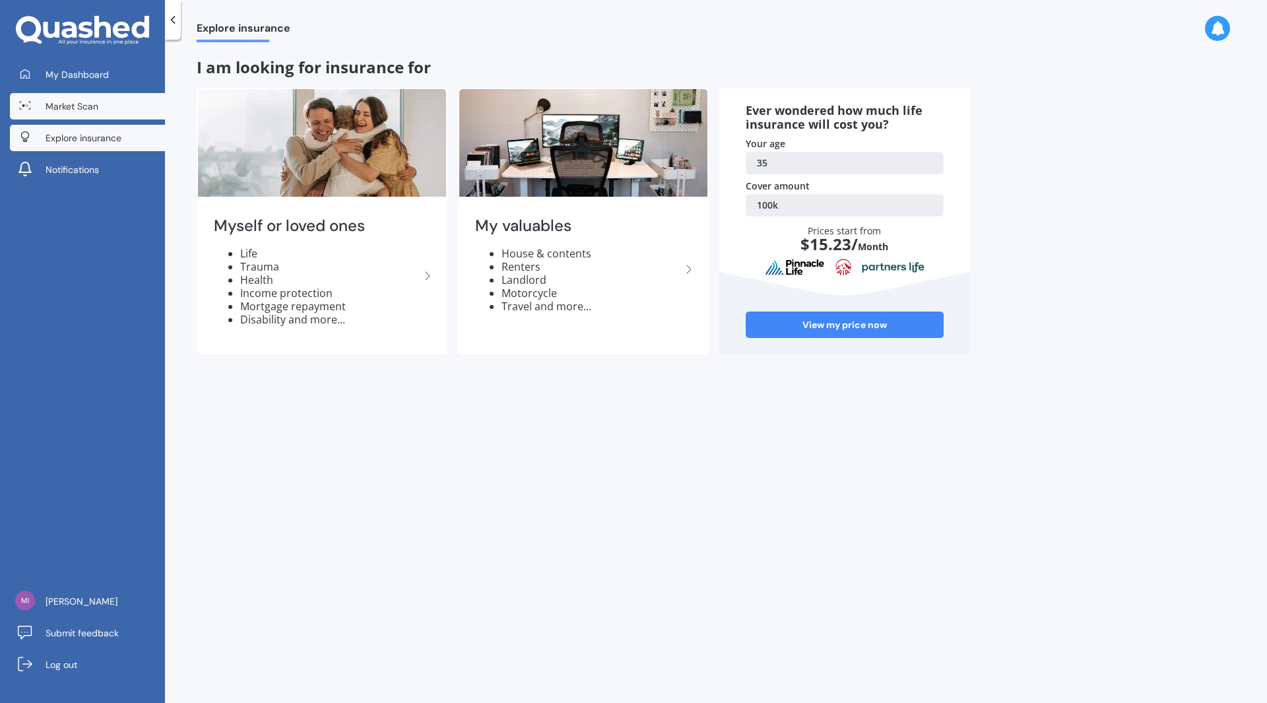
click at [77, 114] on link "Market Scan" at bounding box center [87, 106] width 155 height 26
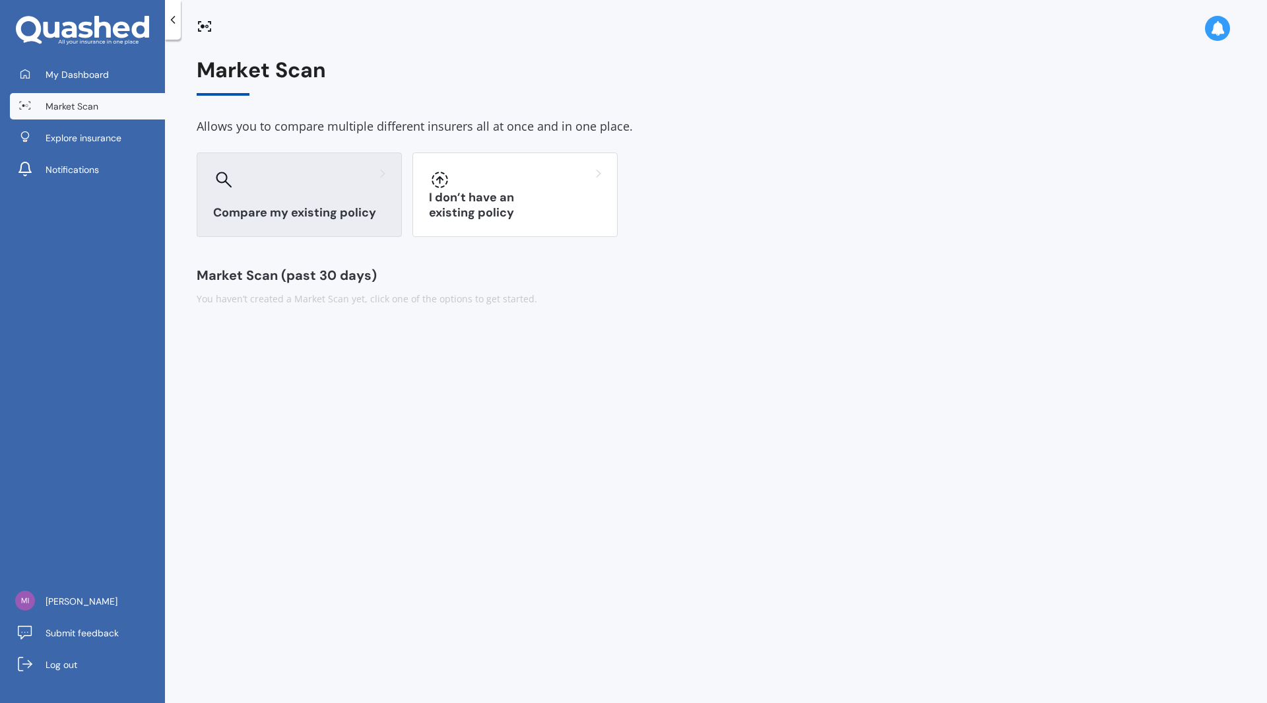
click at [250, 163] on div "Compare my existing policy" at bounding box center [299, 194] width 205 height 84
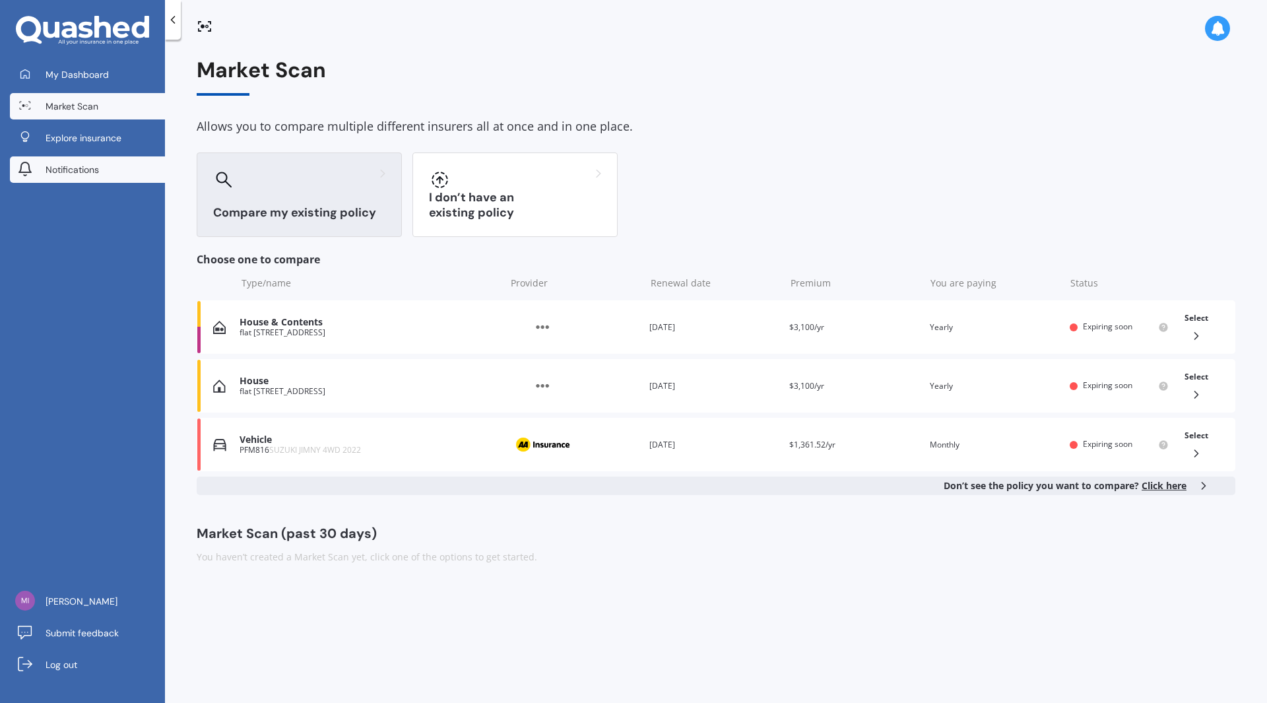
click at [90, 166] on span "Notifications" at bounding box center [72, 169] width 53 height 13
